Goal: Navigation & Orientation: Find specific page/section

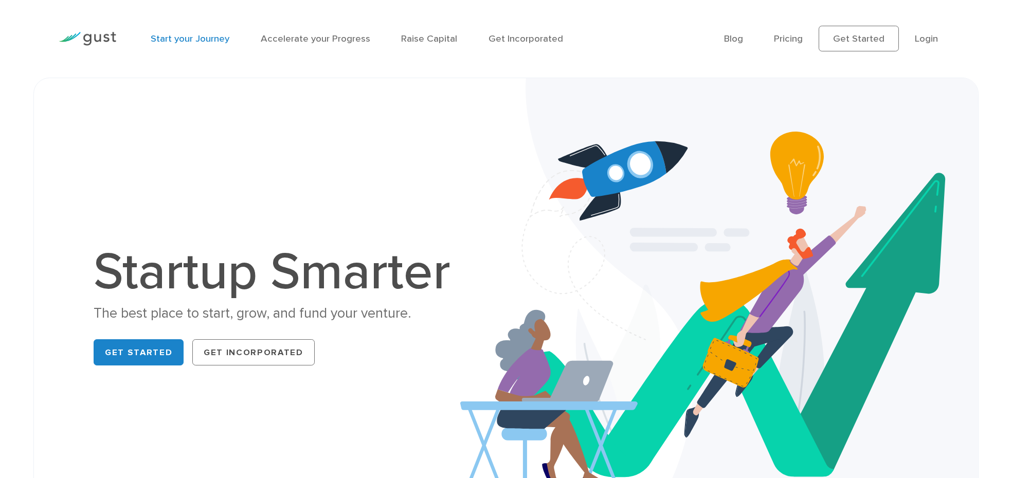
click at [220, 37] on link "Start your Journey" at bounding box center [190, 38] width 79 height 11
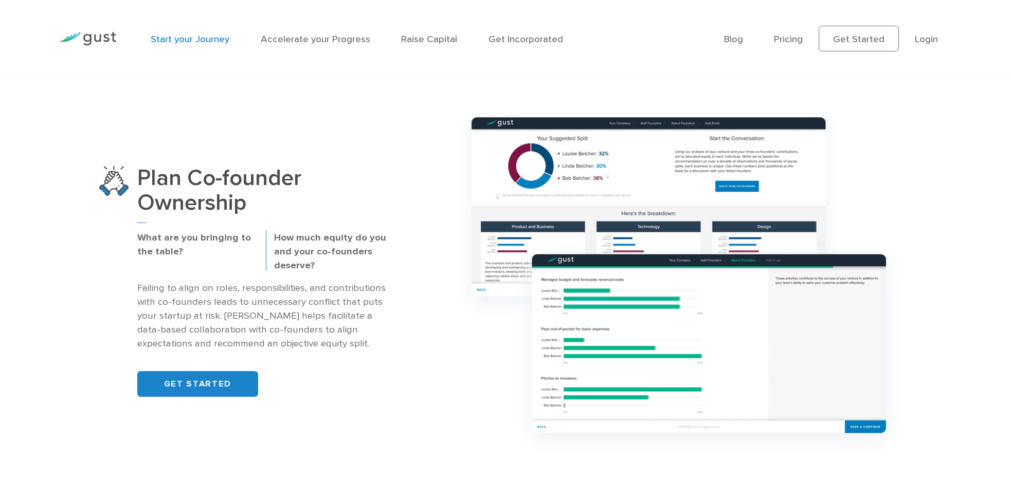
scroll to position [828, 0]
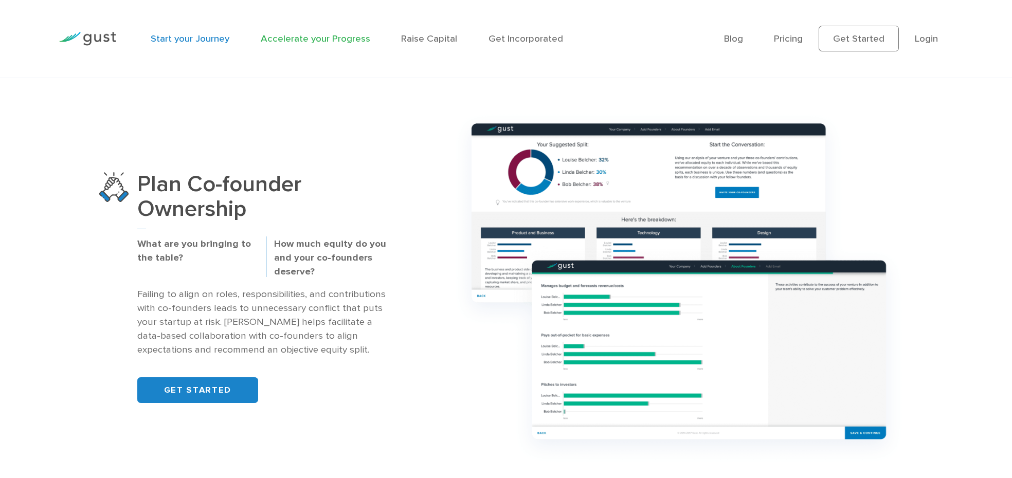
click at [335, 35] on link "Accelerate your Progress" at bounding box center [316, 38] width 110 height 11
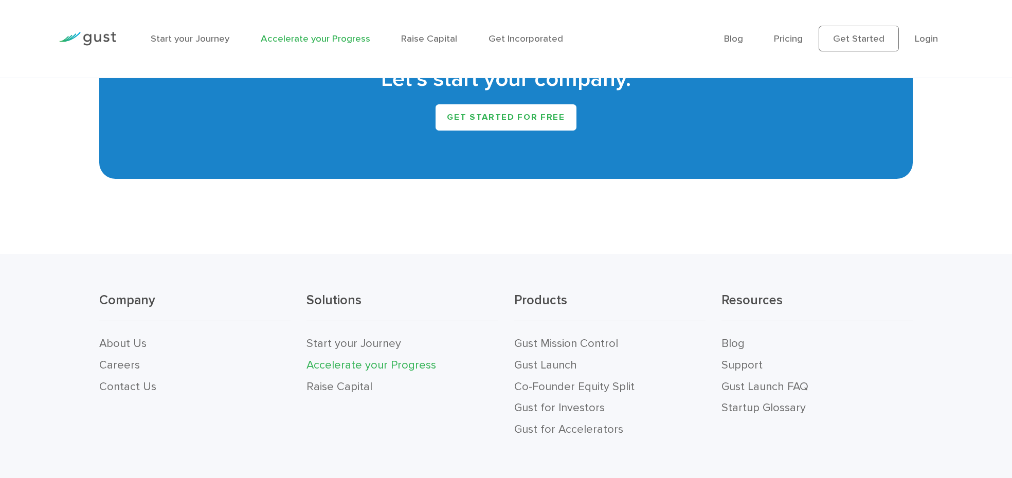
scroll to position [1874, 0]
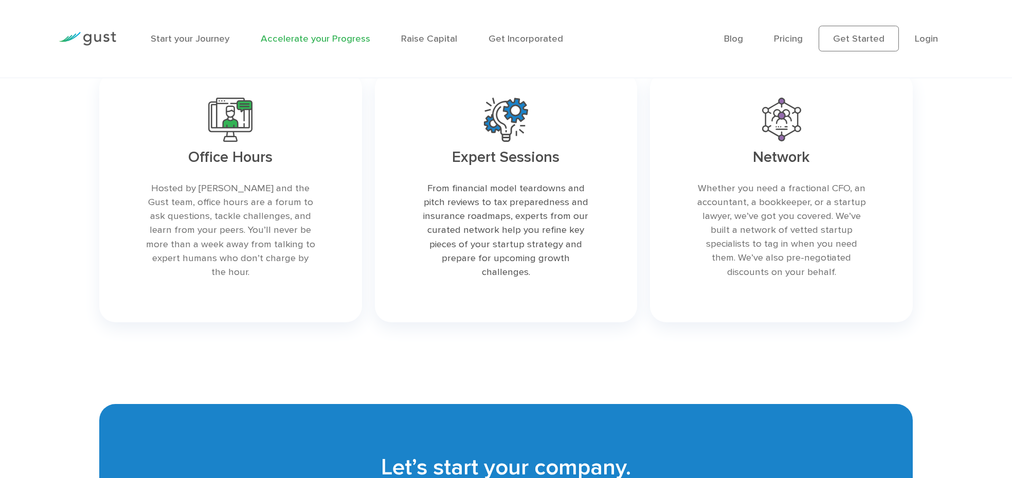
click at [395, 38] on ul "Start your Journey Accelerate your Progress Raise Capital Get Incorporated" at bounding box center [429, 38] width 557 height 14
click at [406, 36] on link "Raise Capital" at bounding box center [429, 38] width 56 height 11
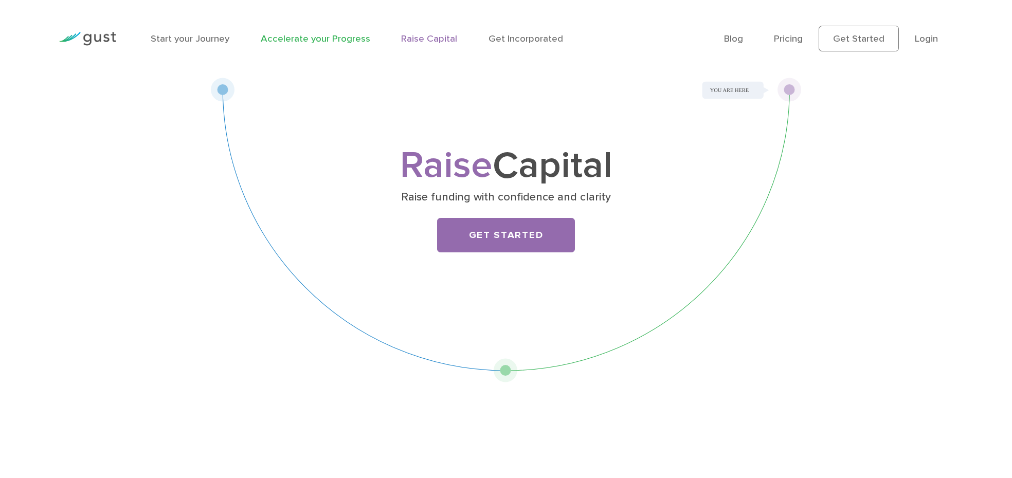
click at [297, 41] on link "Accelerate your Progress" at bounding box center [316, 38] width 110 height 11
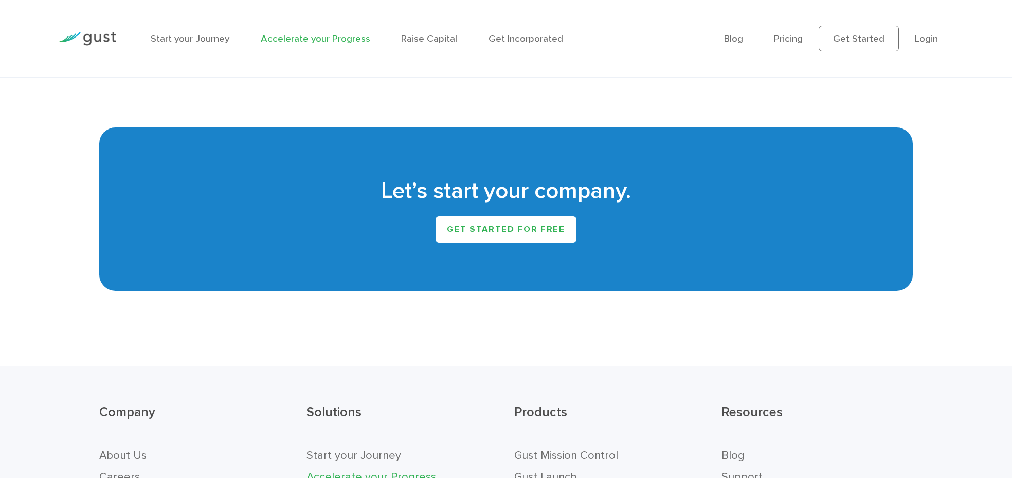
scroll to position [2350, 0]
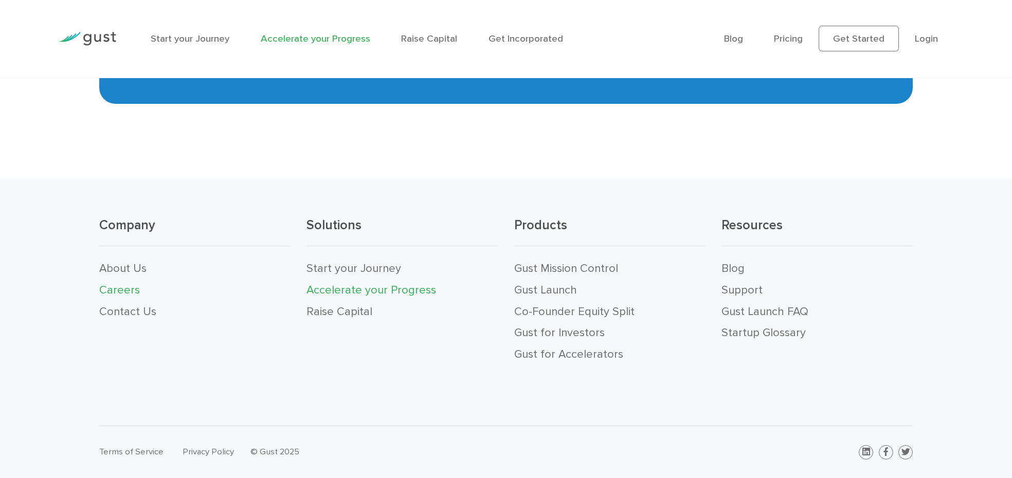
click at [114, 288] on link "Careers" at bounding box center [119, 289] width 41 height 13
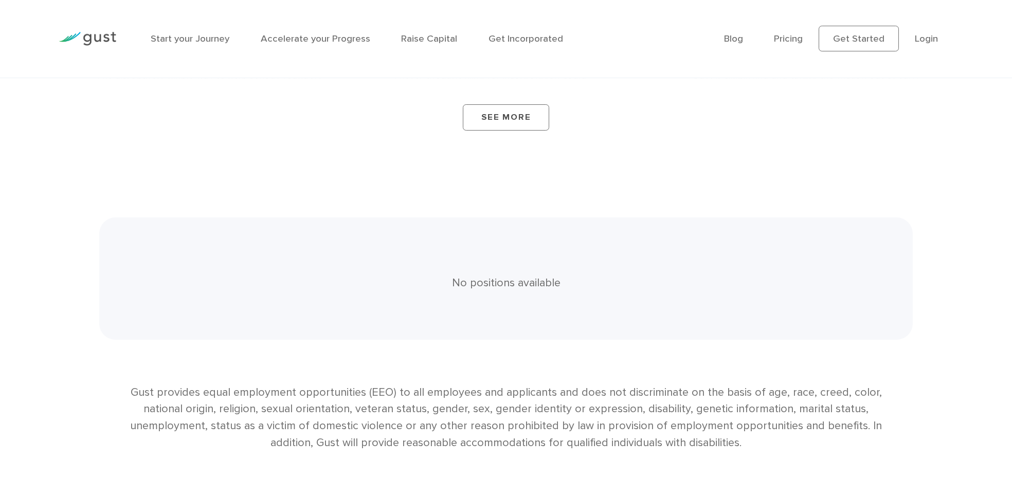
scroll to position [2308, 0]
